Goal: Task Accomplishment & Management: Manage account settings

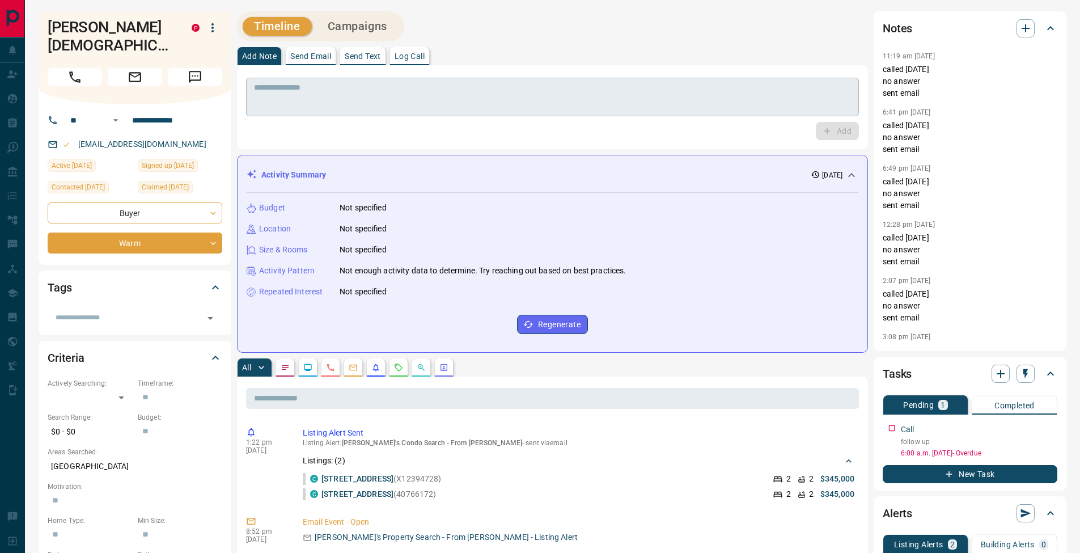
click at [485, 109] on textarea at bounding box center [552, 97] width 597 height 29
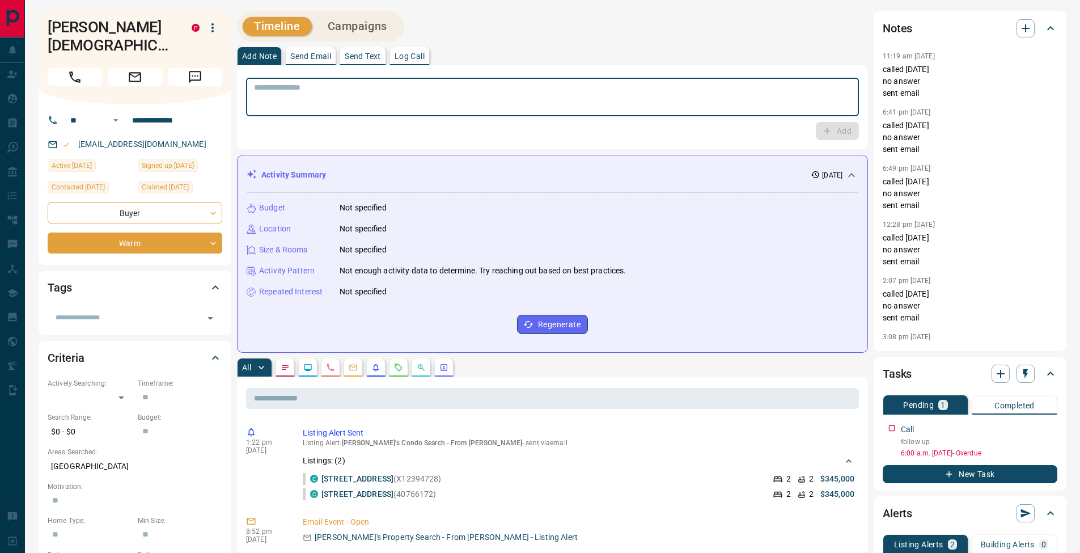
click at [400, 56] on p "Log Call" at bounding box center [410, 56] width 30 height 8
click at [829, 131] on button "Log Call" at bounding box center [836, 131] width 45 height 18
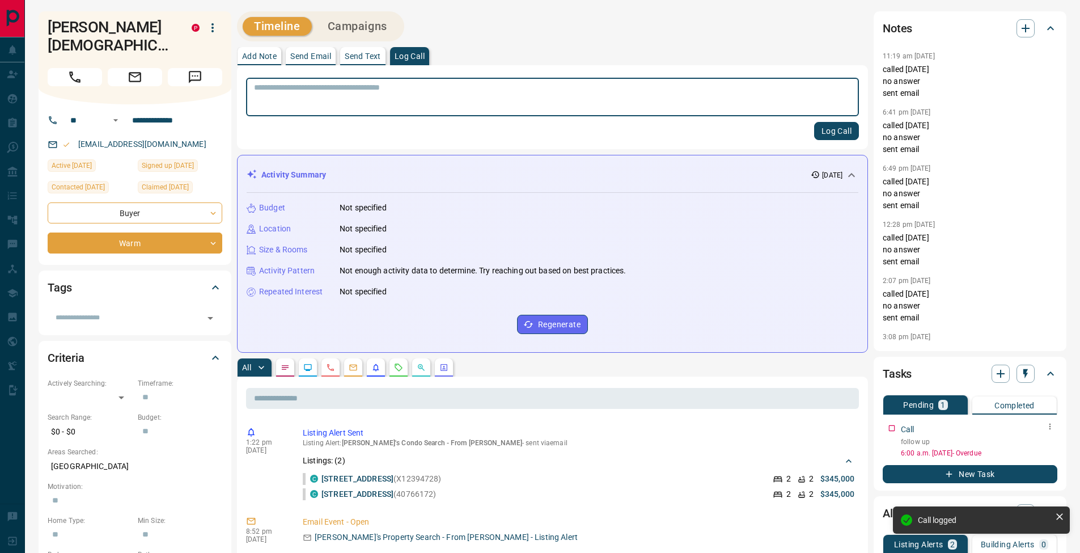
click at [1055, 427] on button "button" at bounding box center [1050, 426] width 15 height 15
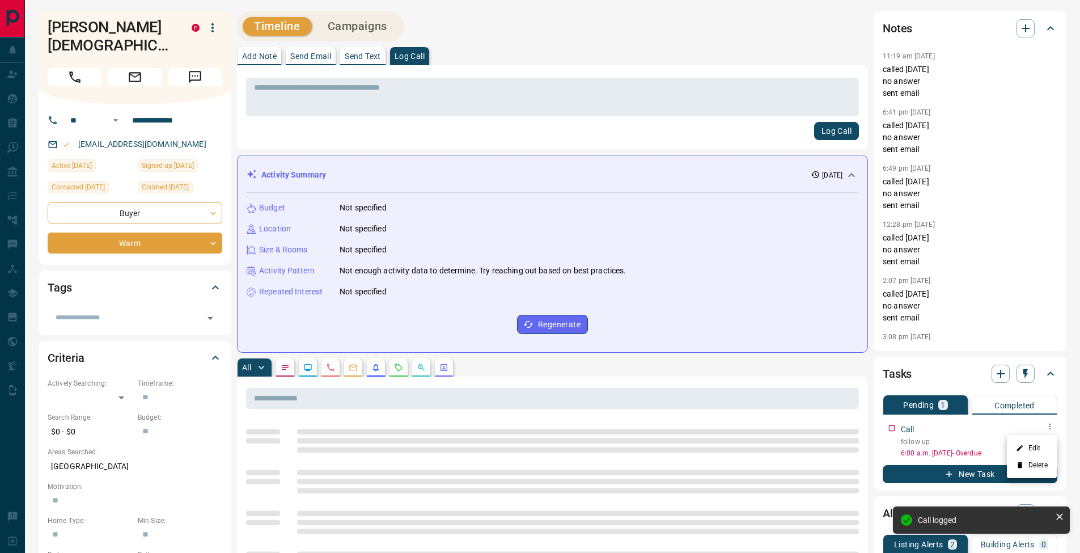
click at [1044, 448] on li "Edit" at bounding box center [1032, 447] width 50 height 17
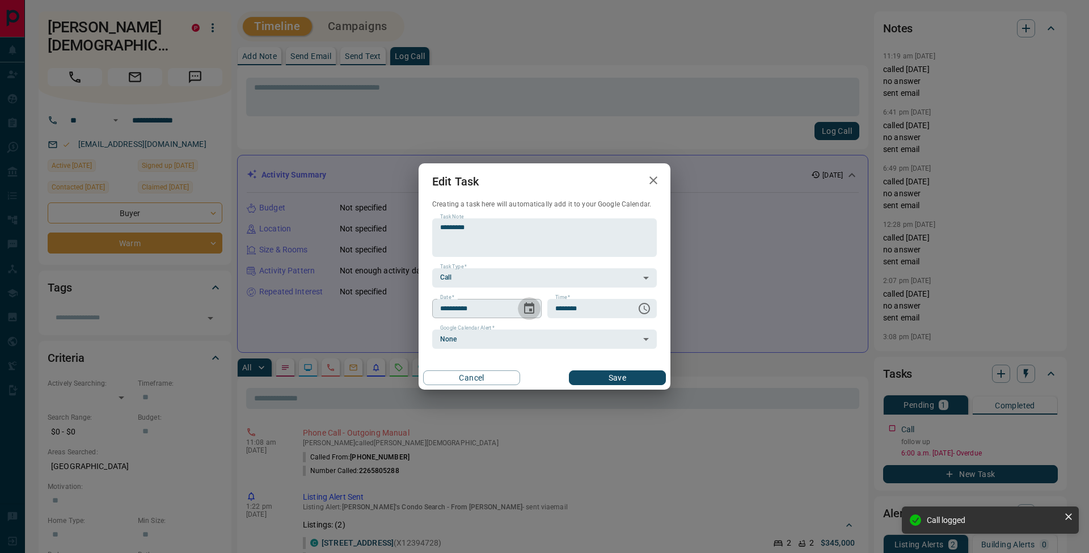
click at [527, 310] on icon "Choose date, selected date is Sep 11, 2025" at bounding box center [529, 309] width 14 height 14
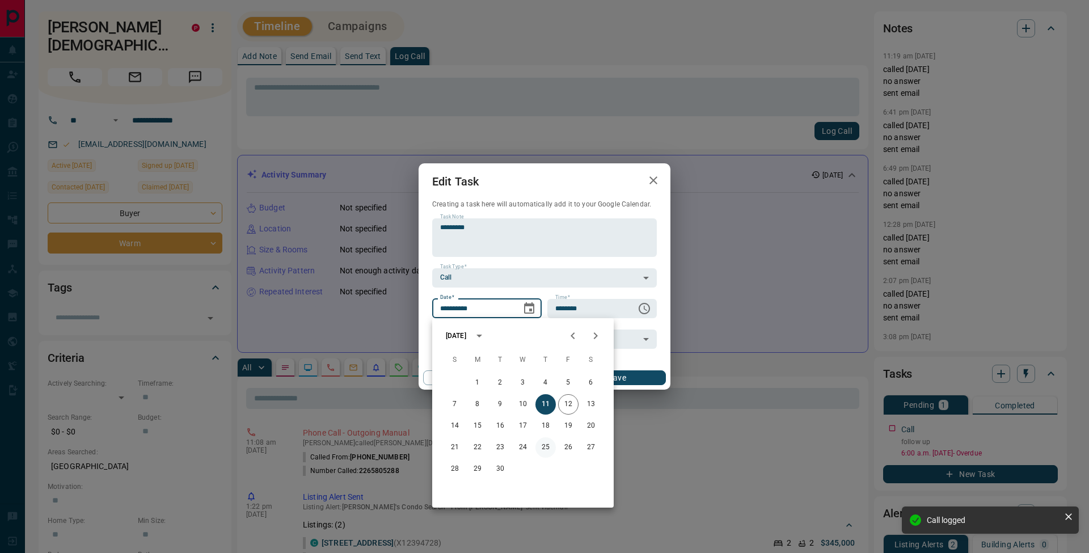
click at [551, 445] on button "25" at bounding box center [545, 447] width 20 height 20
type input "**********"
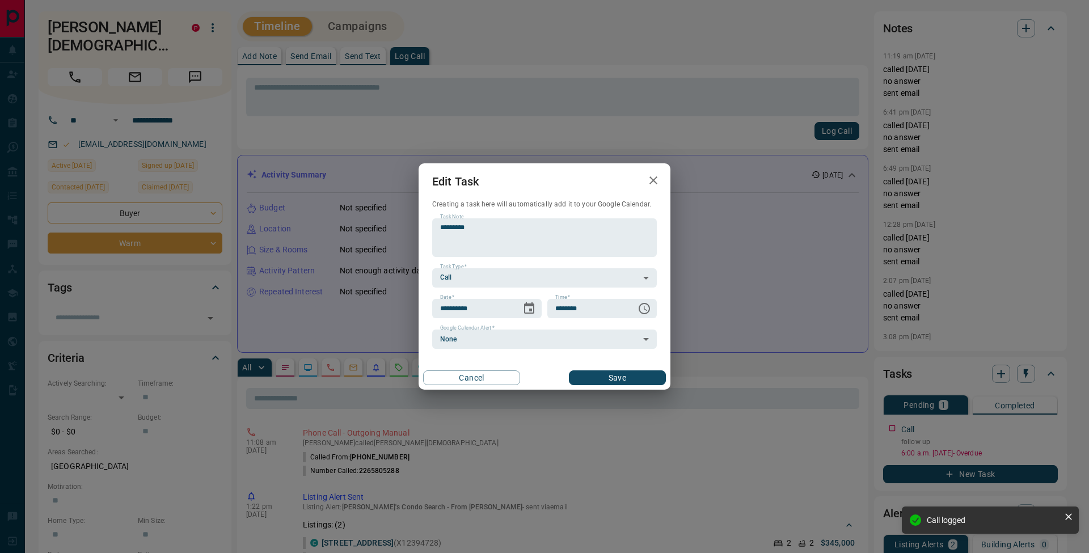
click at [617, 375] on button "Save" at bounding box center [617, 377] width 97 height 15
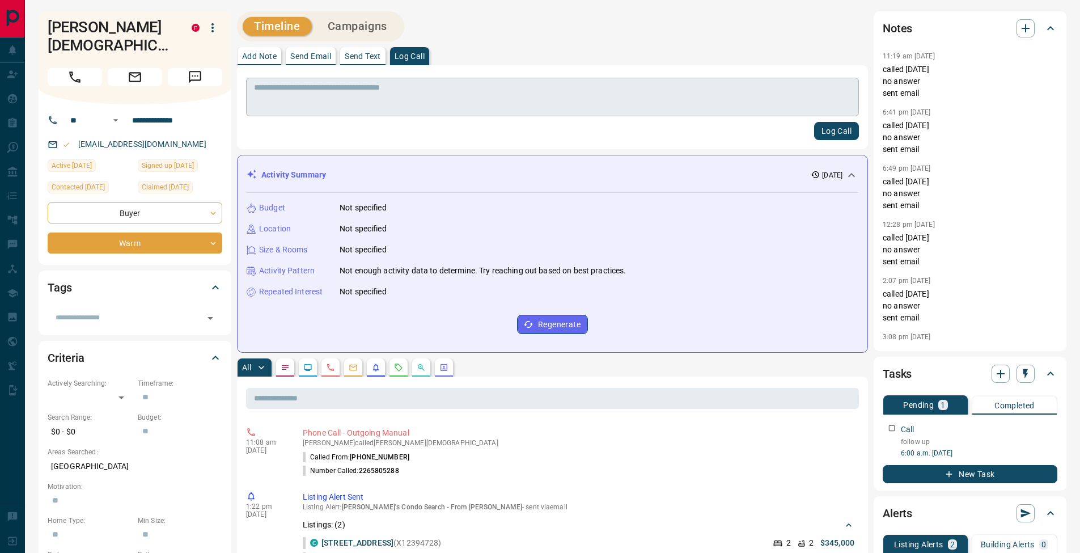
click at [290, 96] on textarea at bounding box center [552, 97] width 597 height 29
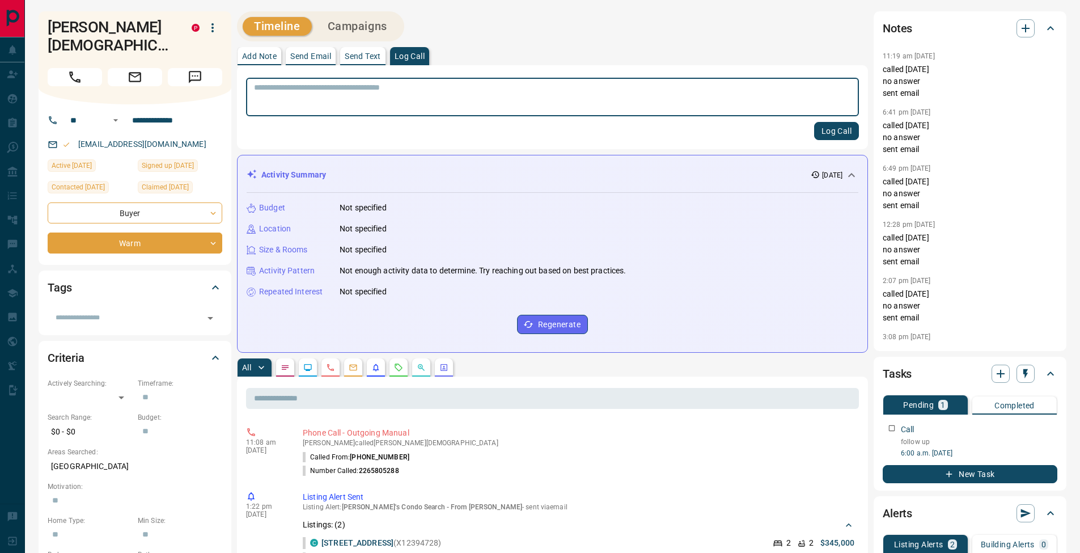
click at [245, 53] on p "Add Note" at bounding box center [259, 56] width 35 height 8
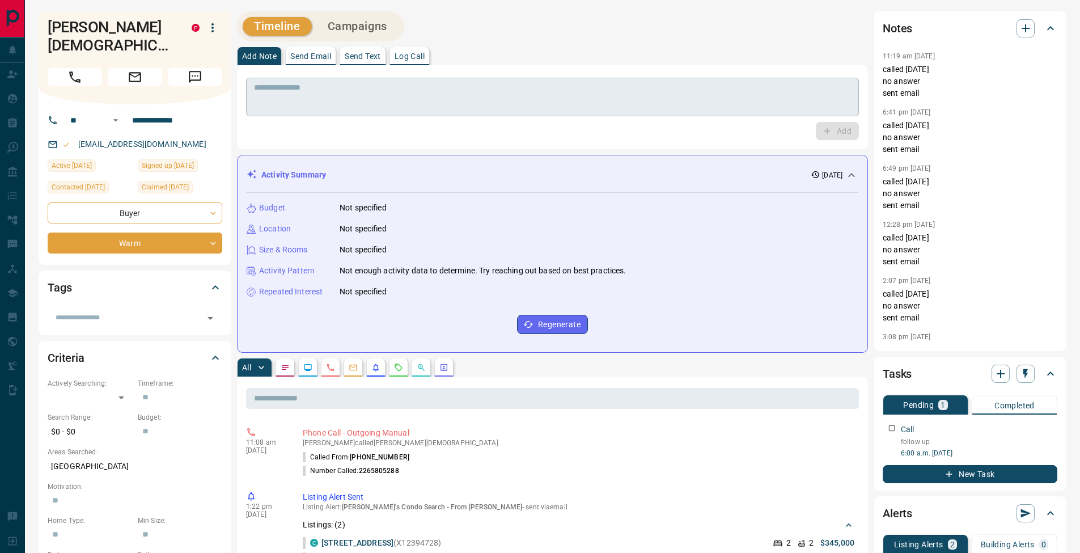
drag, startPoint x: 307, startPoint y: 92, endPoint x: 319, endPoint y: 92, distance: 12.5
click at [307, 92] on textarea at bounding box center [552, 97] width 597 height 29
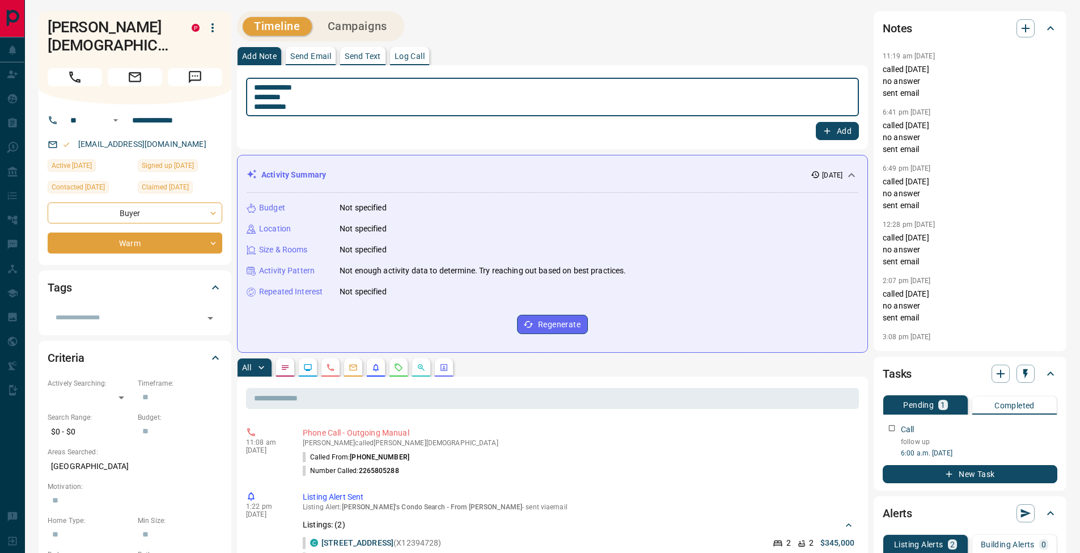
click at [260, 94] on textarea "**********" at bounding box center [552, 97] width 597 height 29
type textarea "**********"
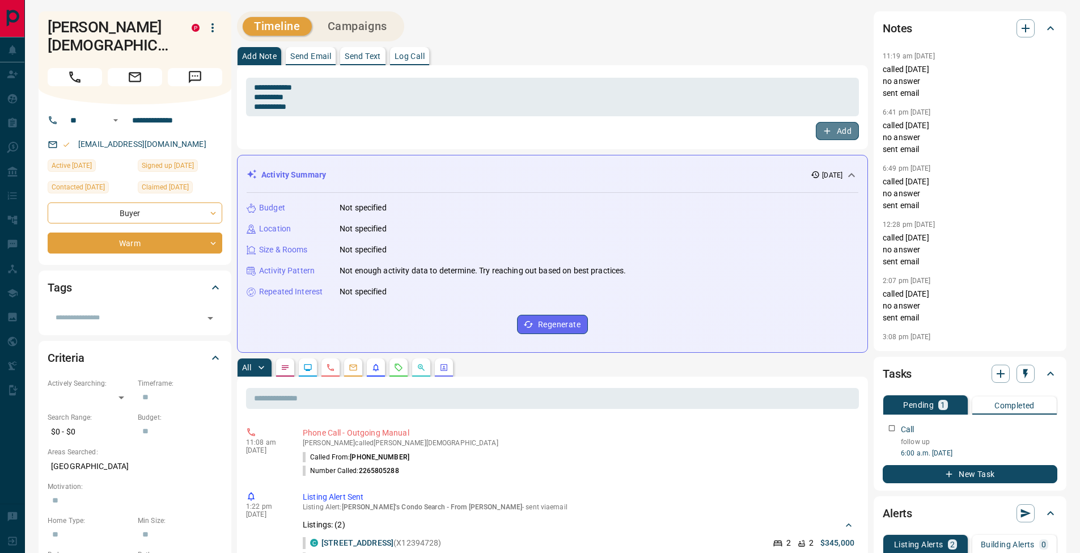
click at [852, 134] on button "Add" at bounding box center [837, 131] width 43 height 18
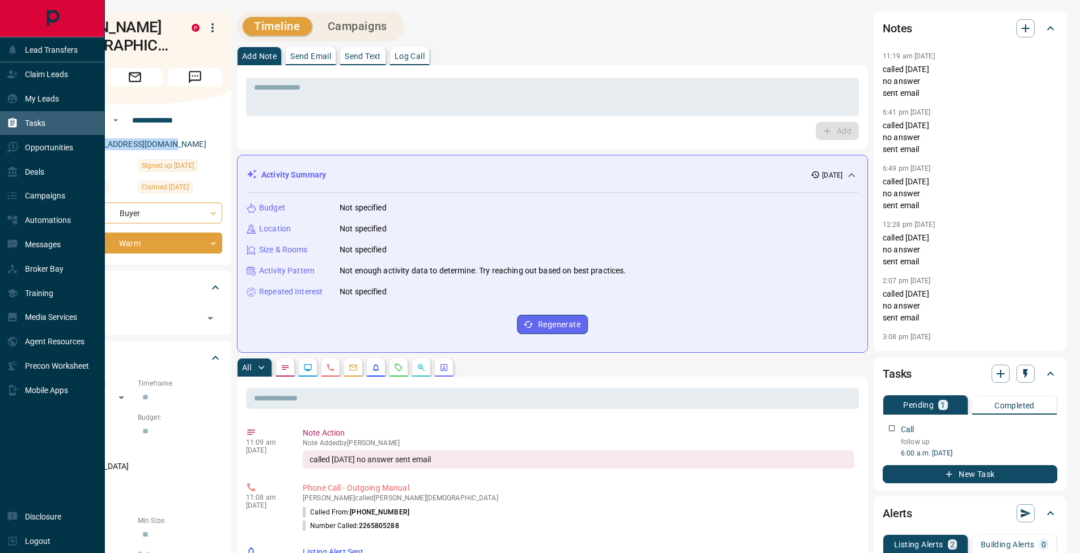
click at [20, 120] on div "Tasks" at bounding box center [26, 123] width 39 height 19
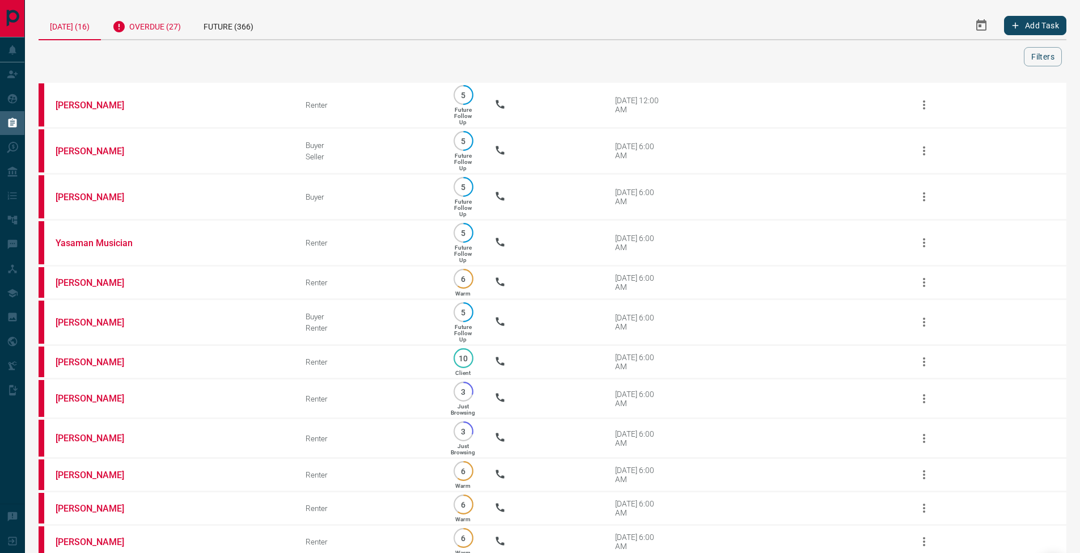
click at [177, 29] on div "Overdue (27)" at bounding box center [146, 25] width 91 height 28
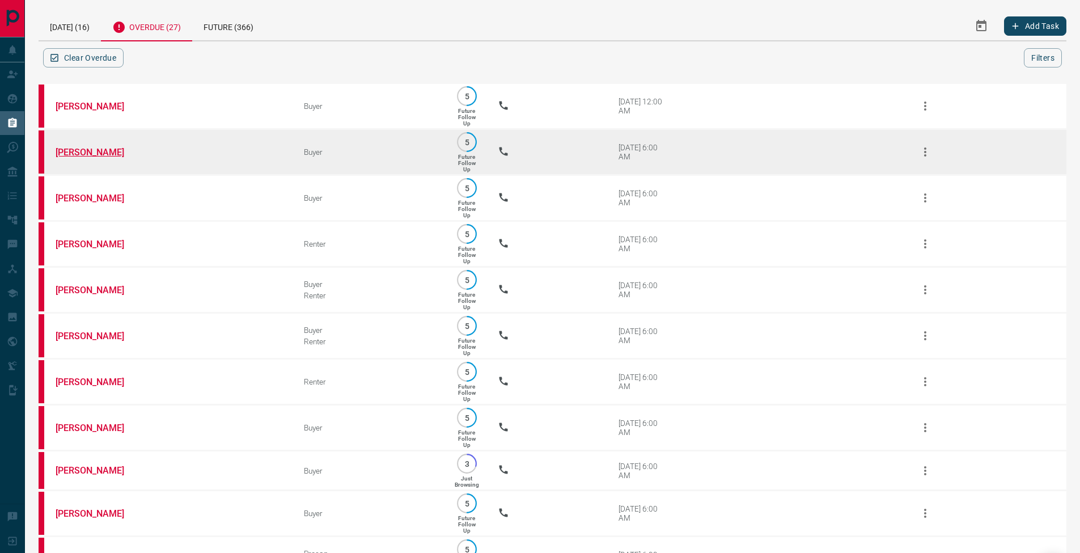
click at [94, 156] on link "[PERSON_NAME]" at bounding box center [98, 152] width 85 height 11
